Goal: Information Seeking & Learning: Learn about a topic

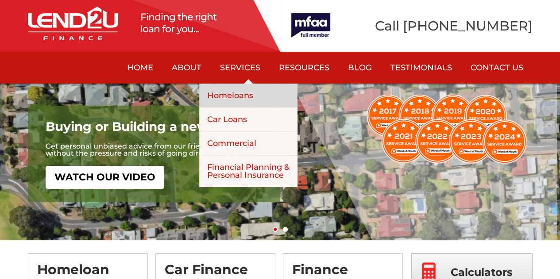
click at [253, 97] on link "Homeloans" at bounding box center [248, 96] width 98 height 24
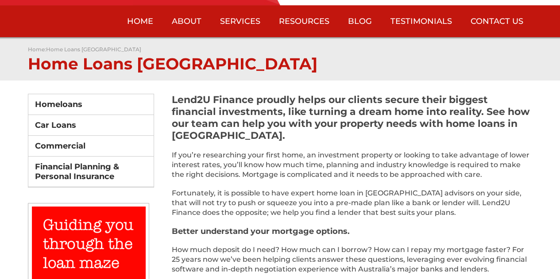
scroll to position [47, 0]
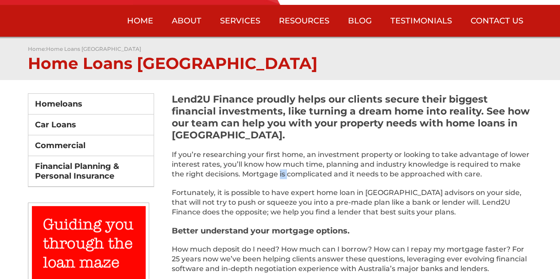
drag, startPoint x: 279, startPoint y: 174, endPoint x: 295, endPoint y: 176, distance: 16.0
click at [295, 176] on p "If you’re researching your first home, an investment property or looking to tak…" at bounding box center [352, 169] width 361 height 38
click at [288, 192] on p "Fortunately, it is possible to have expert home loan in Adelaide advisors on yo…" at bounding box center [352, 207] width 361 height 38
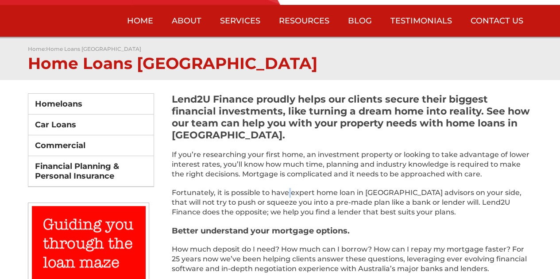
click at [288, 192] on p "Fortunately, it is possible to have expert home loan in Adelaide advisors on yo…" at bounding box center [352, 207] width 361 height 38
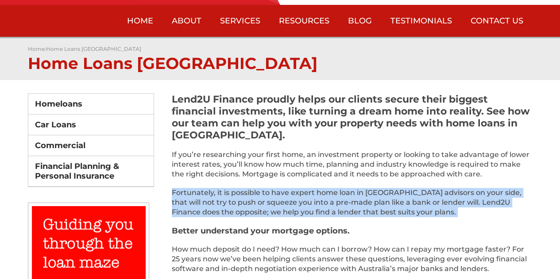
click at [288, 192] on p "Fortunately, it is possible to have expert home loan in Adelaide advisors on yo…" at bounding box center [352, 207] width 361 height 38
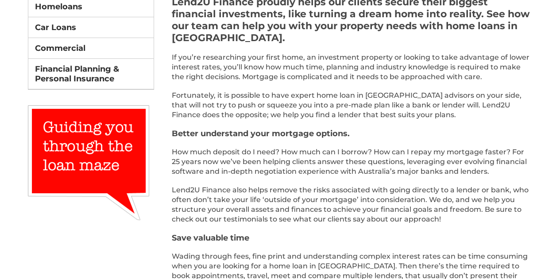
scroll to position [145, 0]
click at [347, 151] on p "How much deposit do I need? How much can I borrow? How can I repay my mortgage …" at bounding box center [352, 166] width 361 height 38
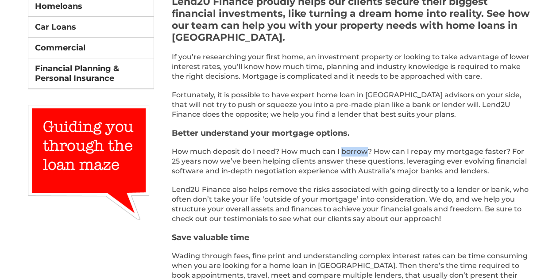
click at [347, 151] on p "How much deposit do I need? How much can I borrow? How can I repay my mortgage …" at bounding box center [352, 166] width 361 height 38
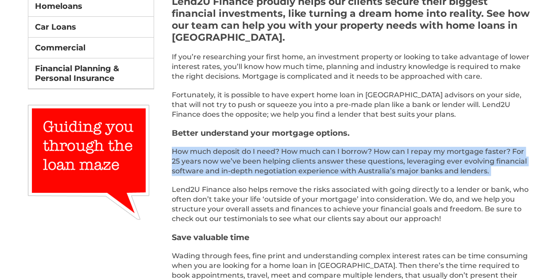
click at [347, 151] on p "How much deposit do I need? How much can I borrow? How can I repay my mortgage …" at bounding box center [352, 166] width 361 height 38
click at [345, 160] on p "How much deposit do I need? How much can I borrow? How can I repay my mortgage …" at bounding box center [352, 166] width 361 height 38
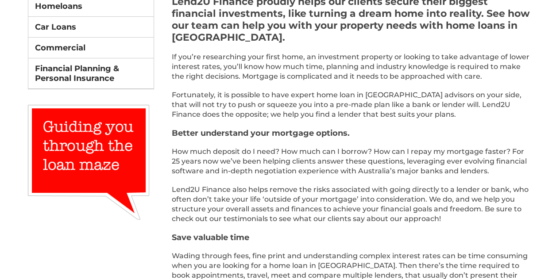
click at [394, 188] on p "Lend2U Finance also helps remove the risks associated with going directly to a …" at bounding box center [352, 209] width 361 height 48
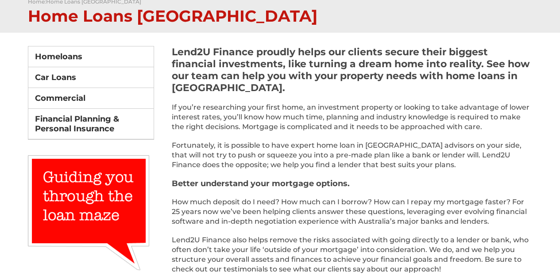
scroll to position [95, 0]
